Goal: Find specific page/section: Find specific page/section

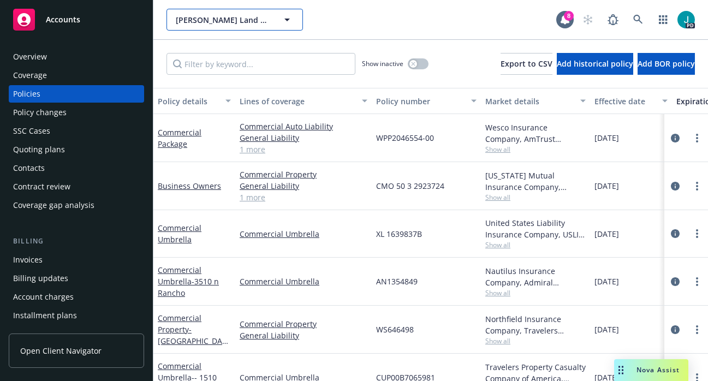
click at [196, 22] on span "[PERSON_NAME] Land Company LP" at bounding box center [223, 19] width 94 height 11
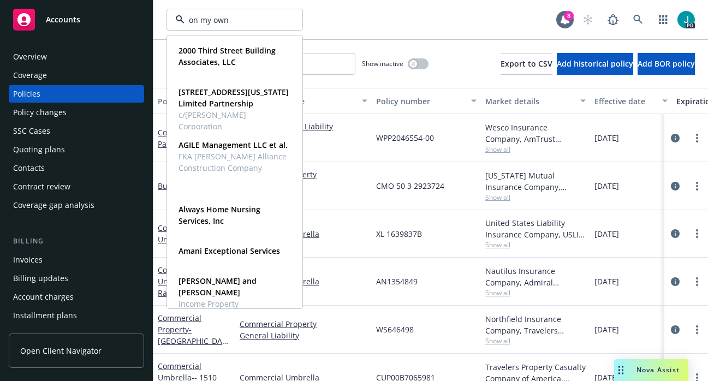
type input "on my own"
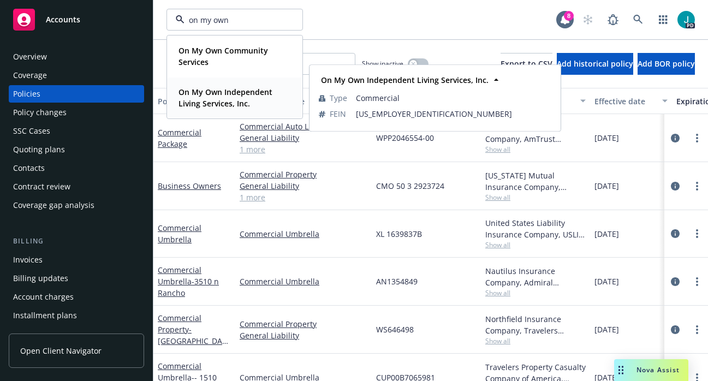
click at [204, 93] on strong "On My Own Independent Living Services, Inc." at bounding box center [225, 98] width 94 height 22
